Goal: Transaction & Acquisition: Book appointment/travel/reservation

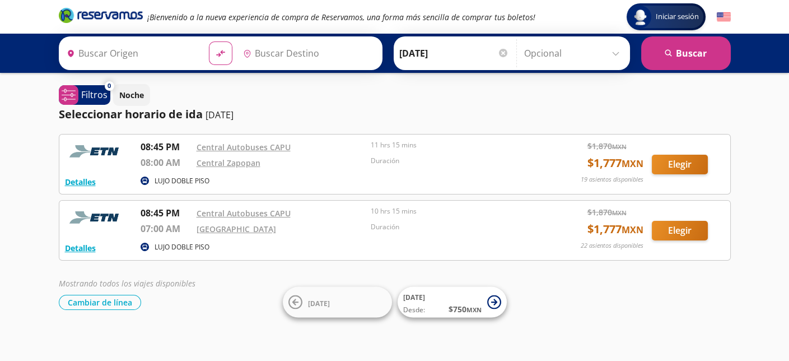
type input "[GEOGRAPHIC_DATA], [GEOGRAPHIC_DATA]"
click at [403, 54] on input "[DATE]" at bounding box center [454, 53] width 110 height 28
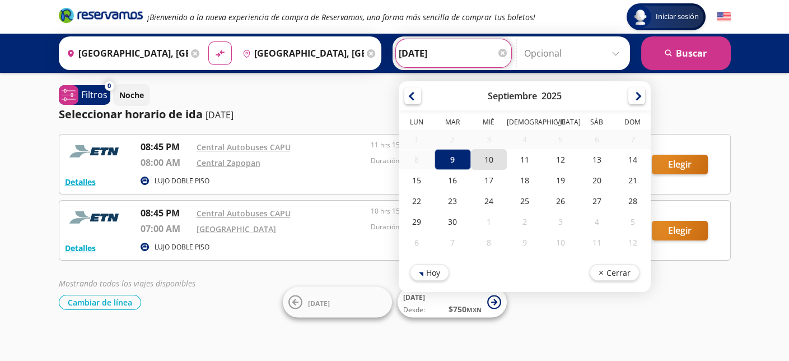
click at [488, 165] on div "10" at bounding box center [488, 159] width 36 height 21
type input "[DATE]"
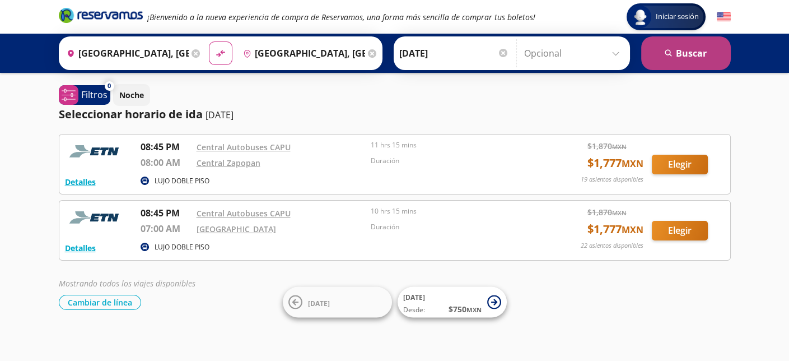
click at [699, 54] on button "search [GEOGRAPHIC_DATA]" at bounding box center [686, 53] width 90 height 34
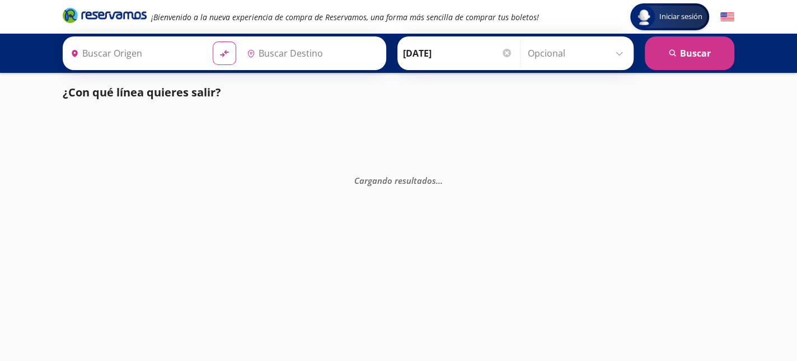
type input "[GEOGRAPHIC_DATA], [GEOGRAPHIC_DATA]"
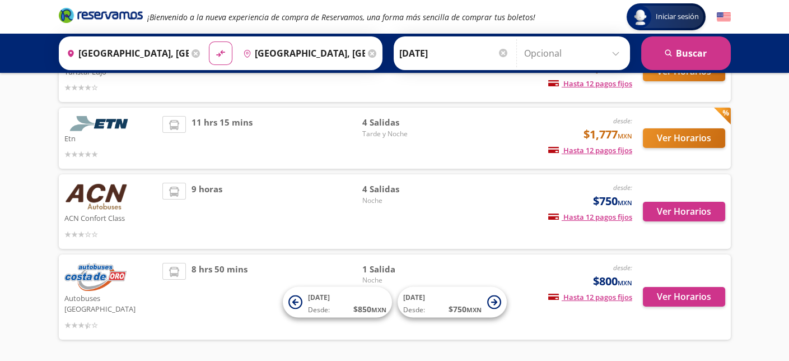
scroll to position [56, 0]
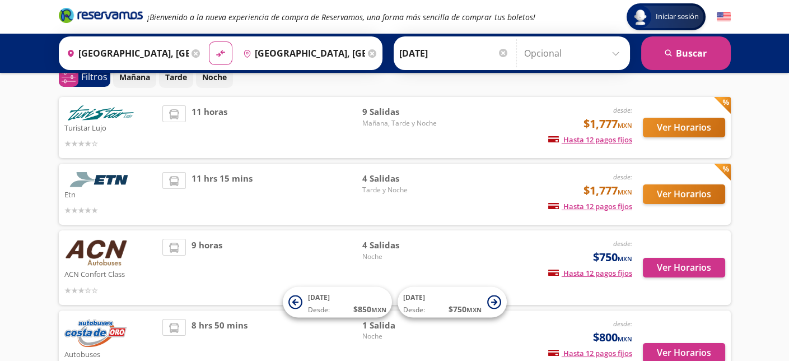
click at [315, 189] on div "11 hrs 15 mins" at bounding box center [262, 194] width 200 height 44
click at [389, 179] on span "4 Salidas" at bounding box center [401, 178] width 78 height 13
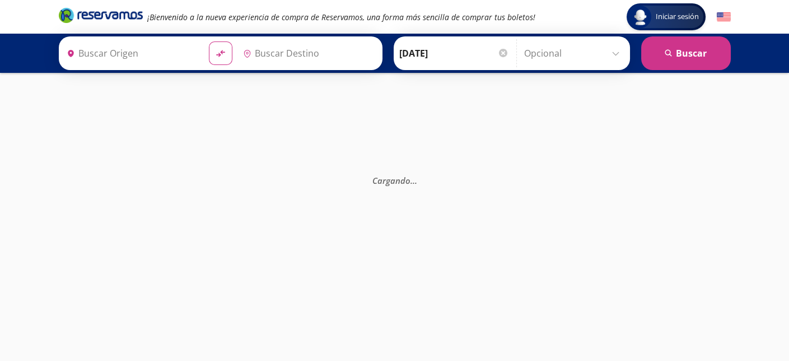
type input "[GEOGRAPHIC_DATA], [GEOGRAPHIC_DATA]"
